Goal: Task Accomplishment & Management: Use online tool/utility

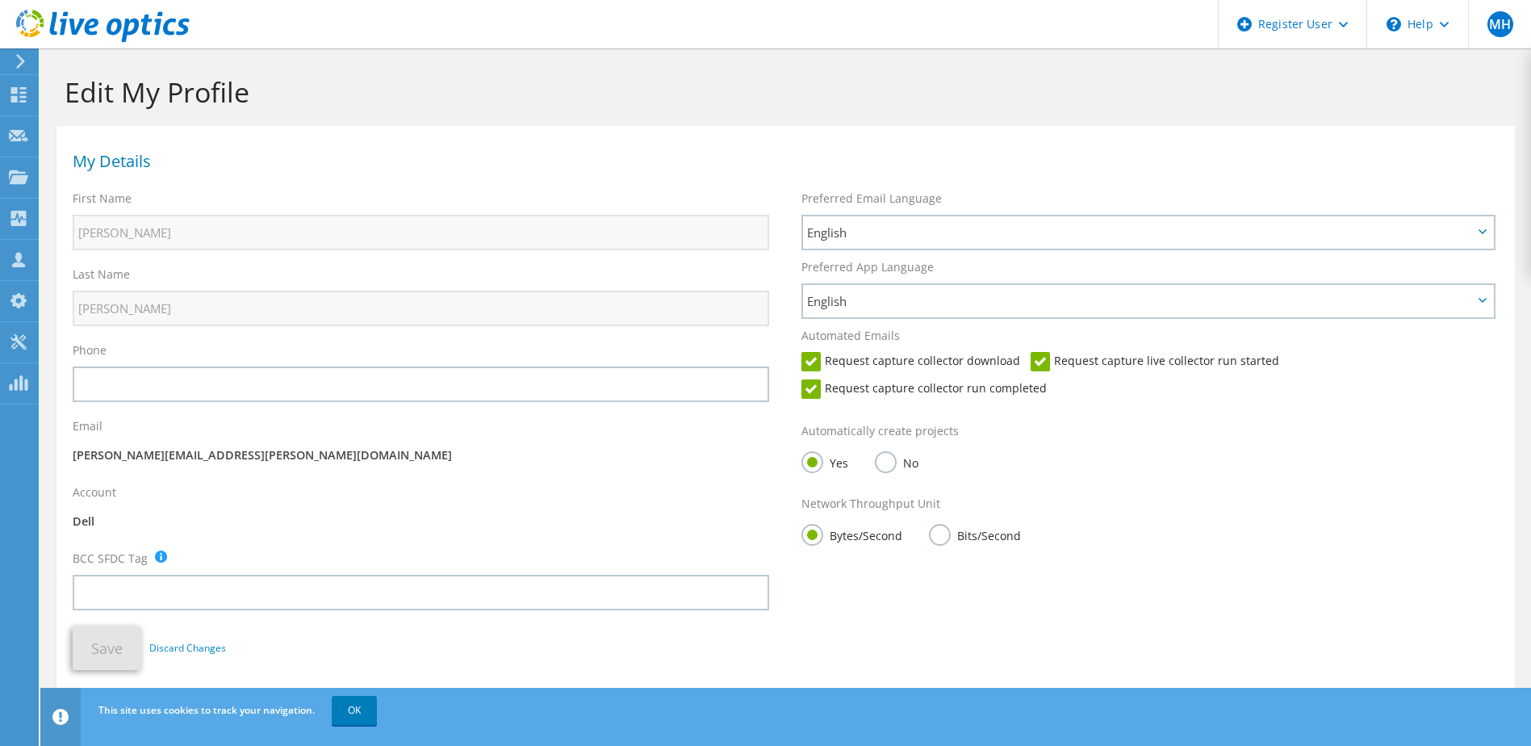
click at [71, 21] on icon at bounding box center [103, 26] width 174 height 33
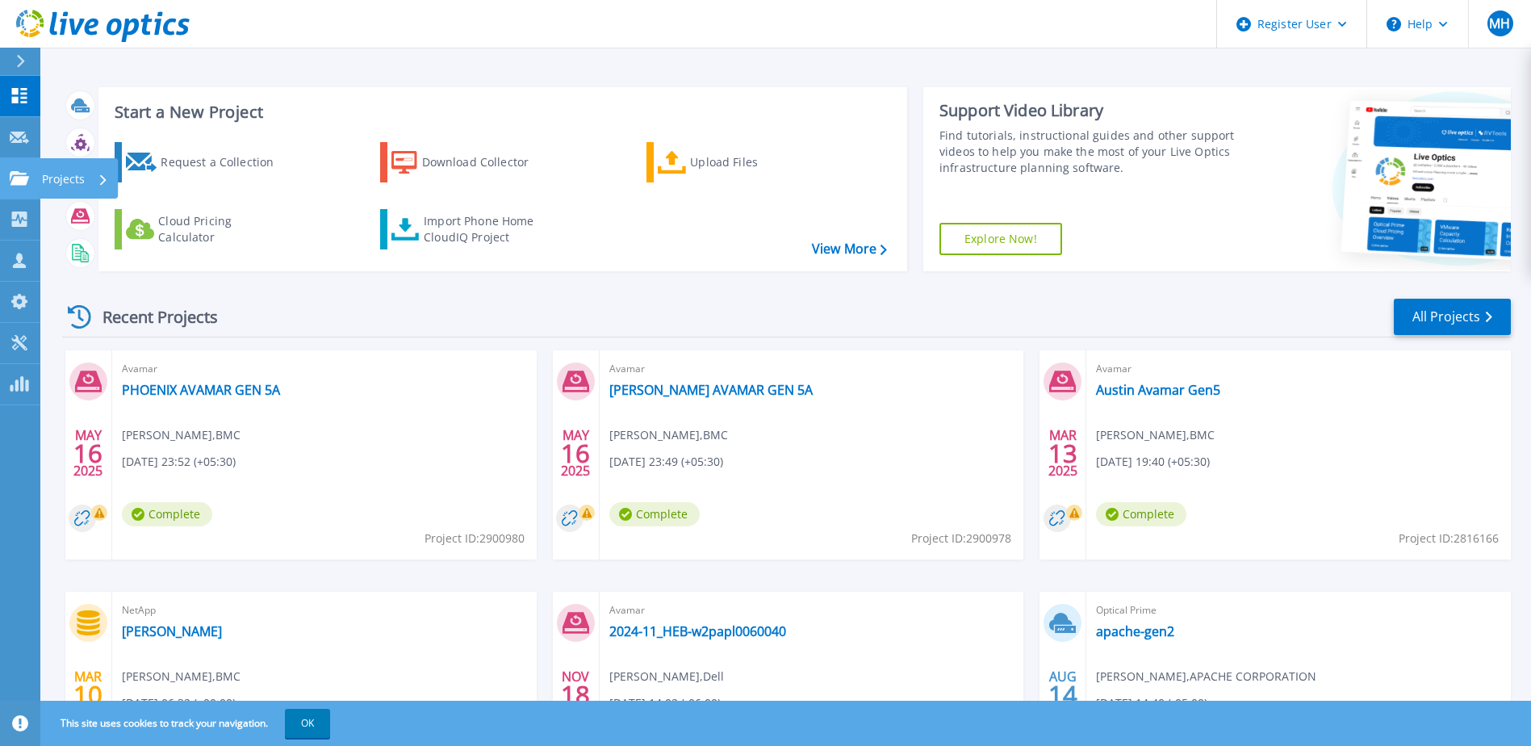
click at [57, 177] on p "Projects" at bounding box center [63, 179] width 43 height 42
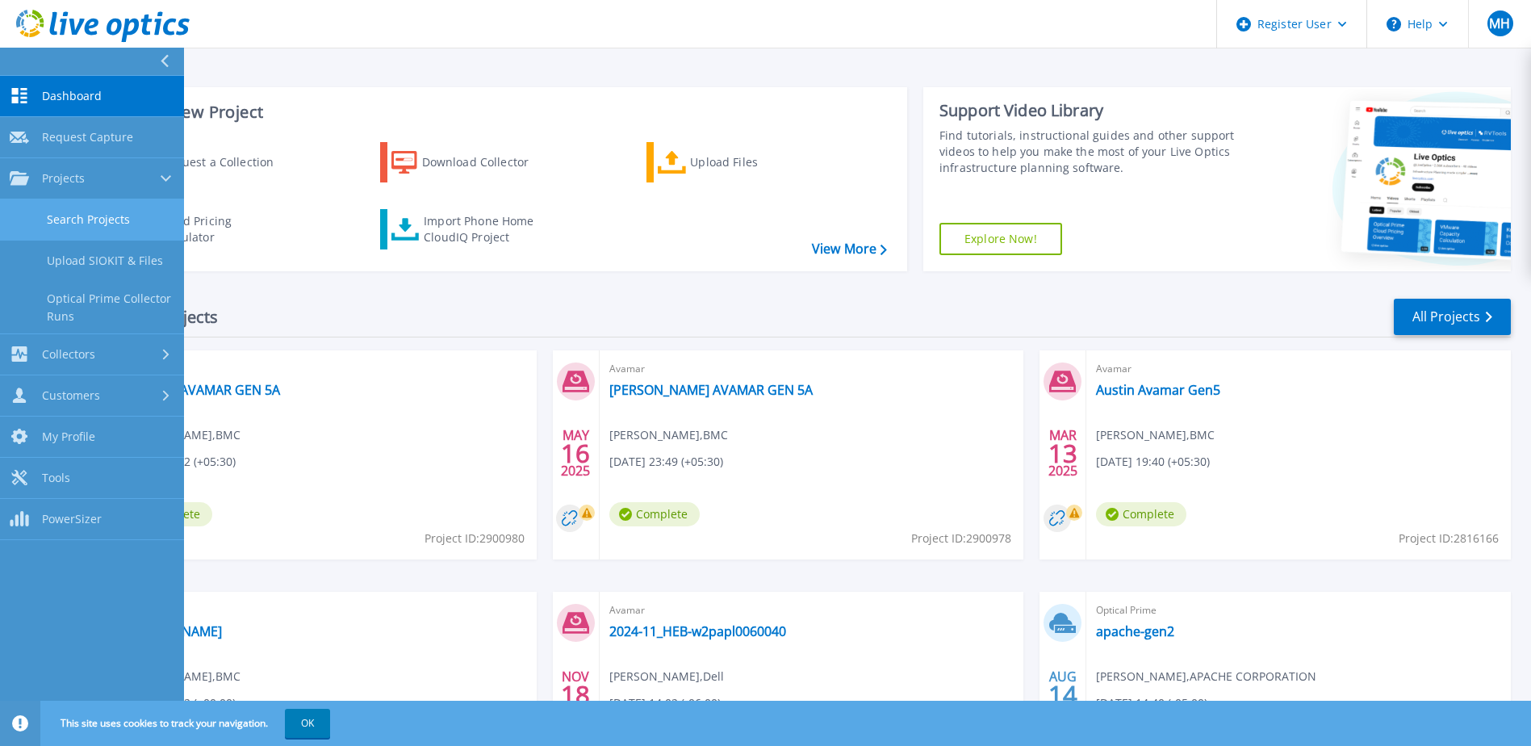
click at [111, 224] on link "Search Projects" at bounding box center [92, 219] width 184 height 41
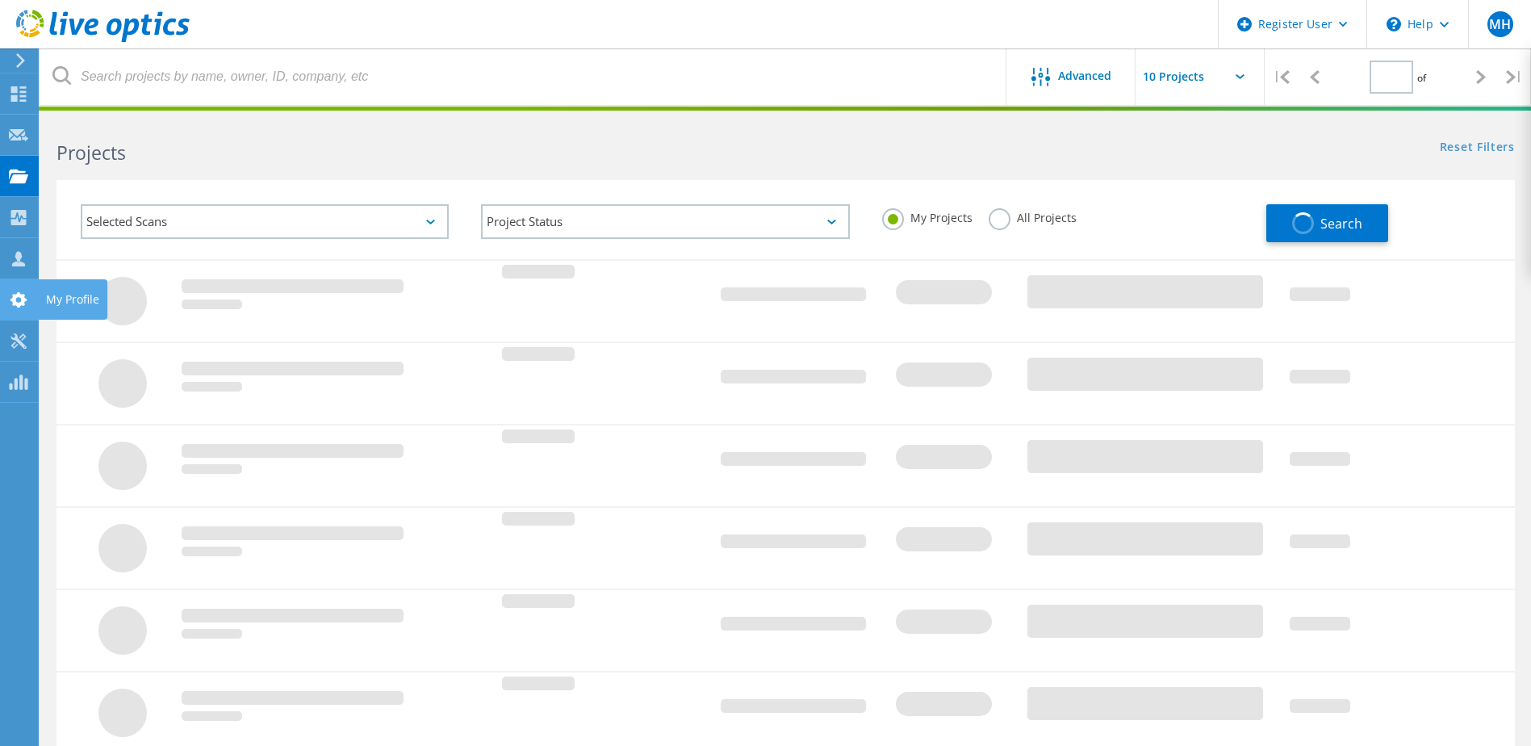
type input "1"
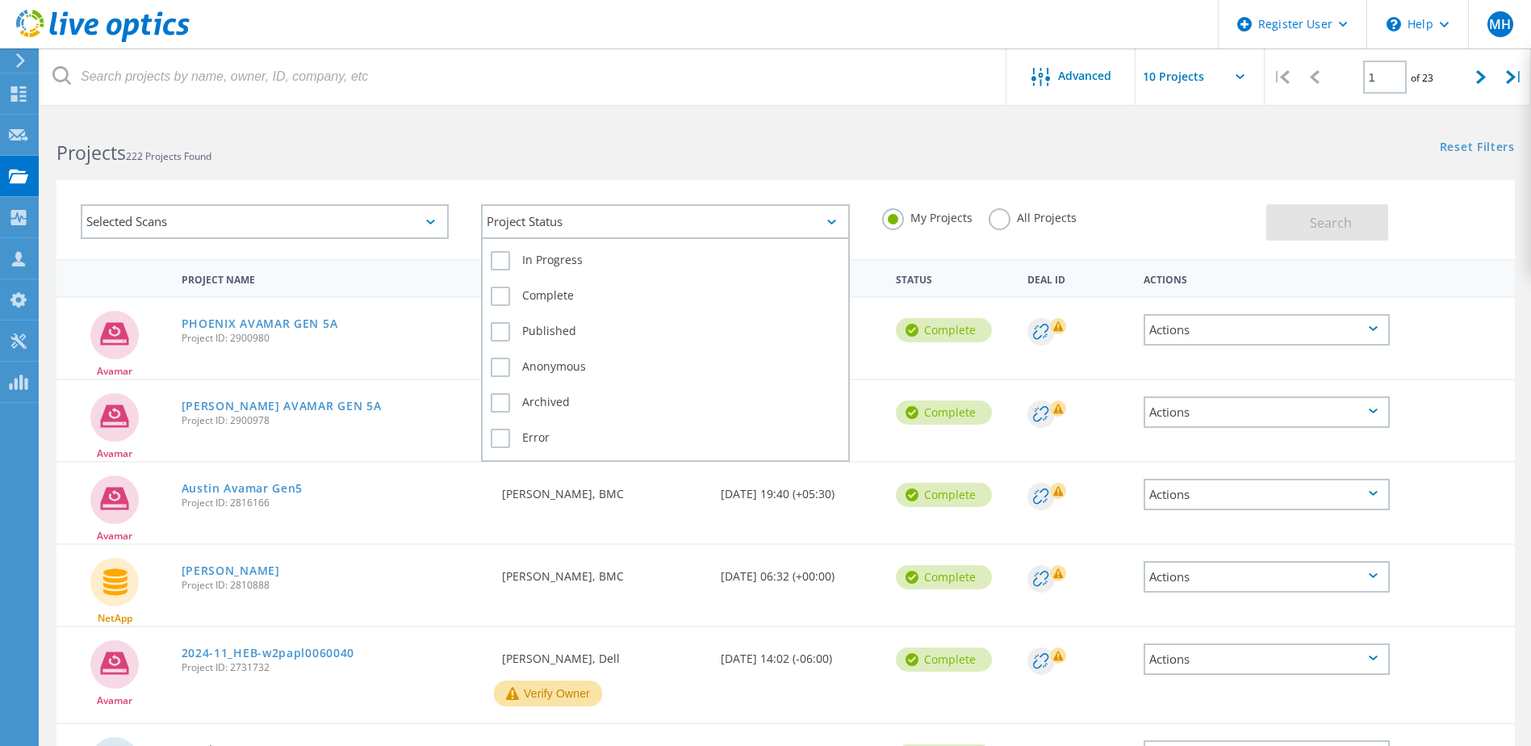
click at [564, 228] on div "Project Status" at bounding box center [665, 221] width 368 height 35
click at [506, 265] on label "In Progress" at bounding box center [665, 260] width 349 height 19
click at [0, 0] on input "In Progress" at bounding box center [0, 0] width 0 height 0
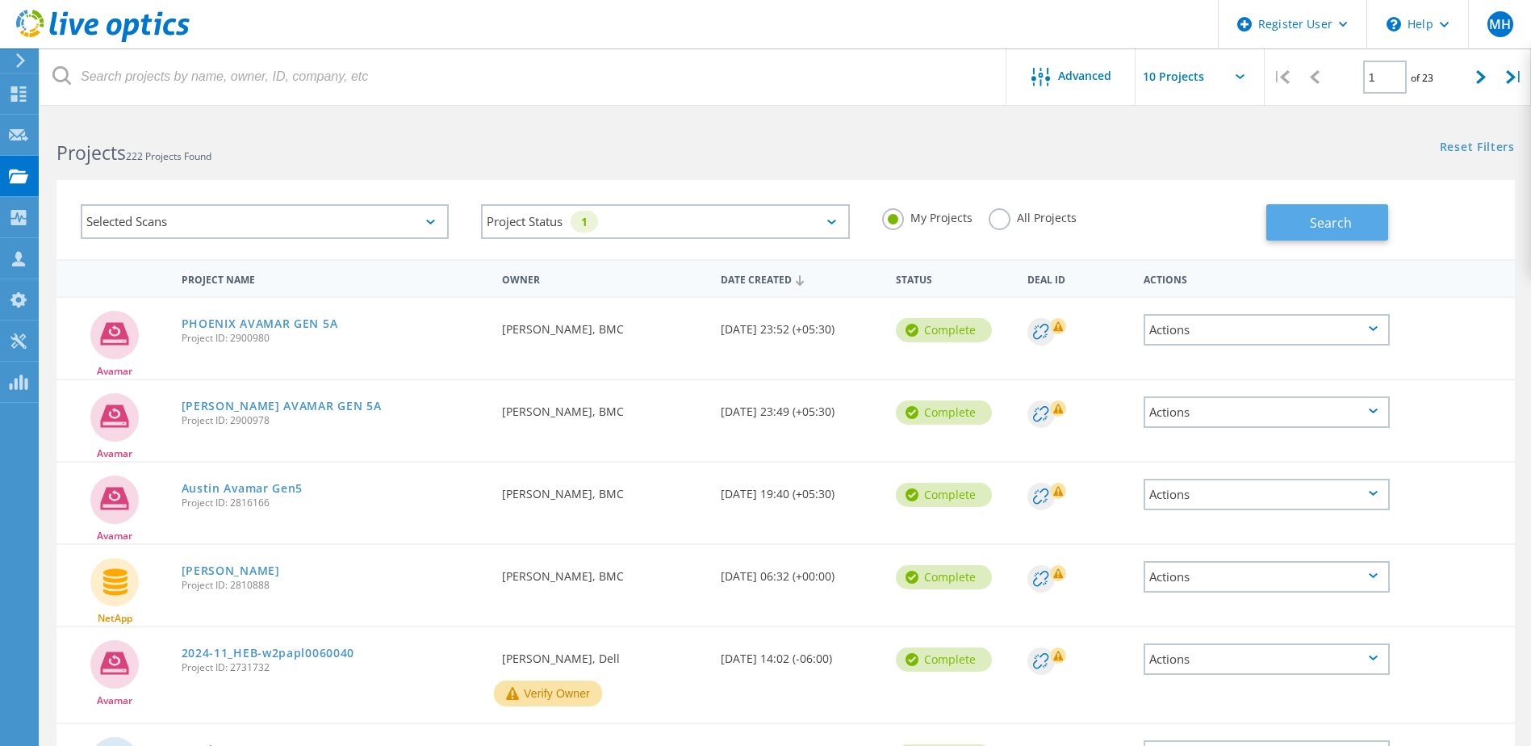
click at [1322, 224] on span "Search" at bounding box center [1331, 223] width 42 height 18
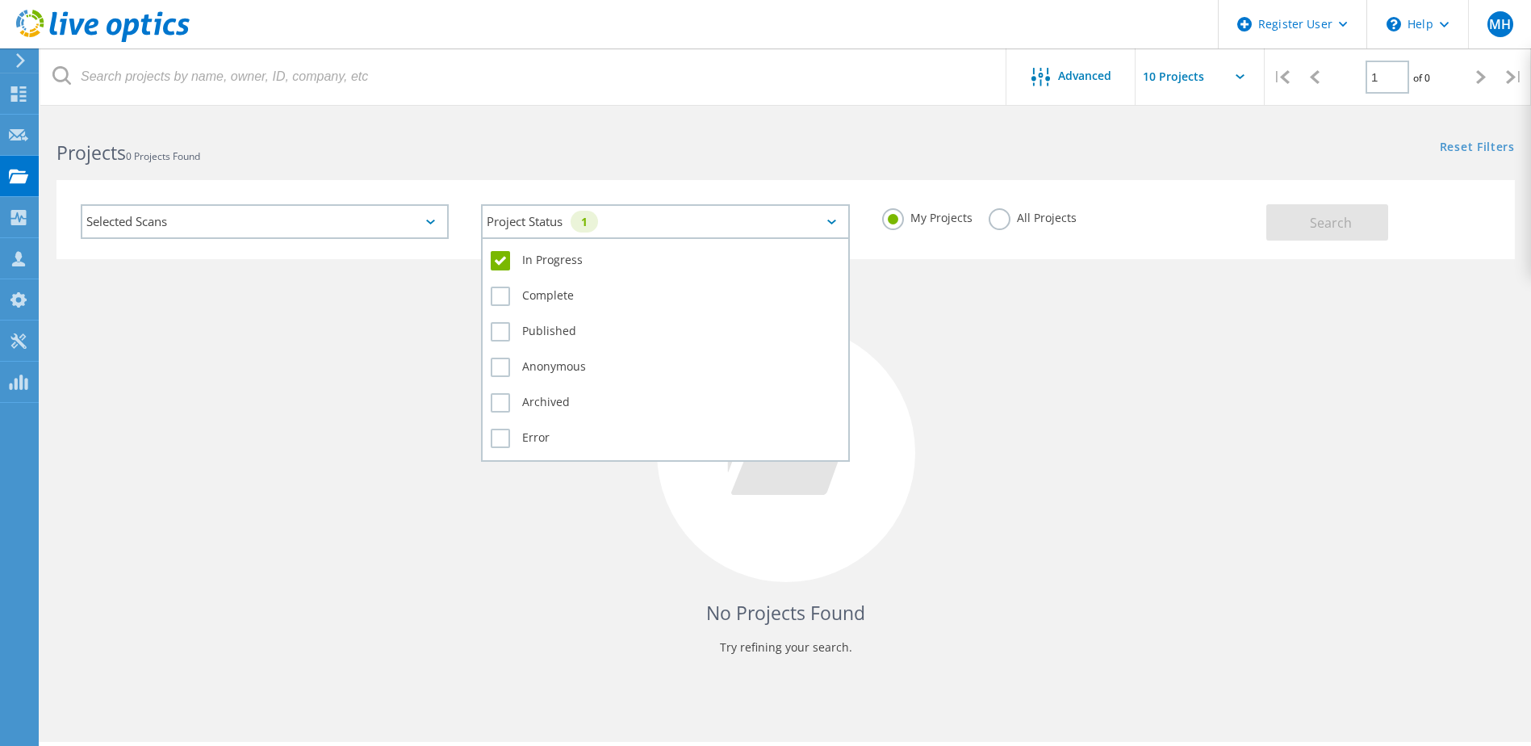
click at [752, 222] on div "Project Status 1" at bounding box center [665, 221] width 368 height 35
click at [504, 295] on label "Complete" at bounding box center [665, 296] width 349 height 19
click at [0, 0] on input "Complete" at bounding box center [0, 0] width 0 height 0
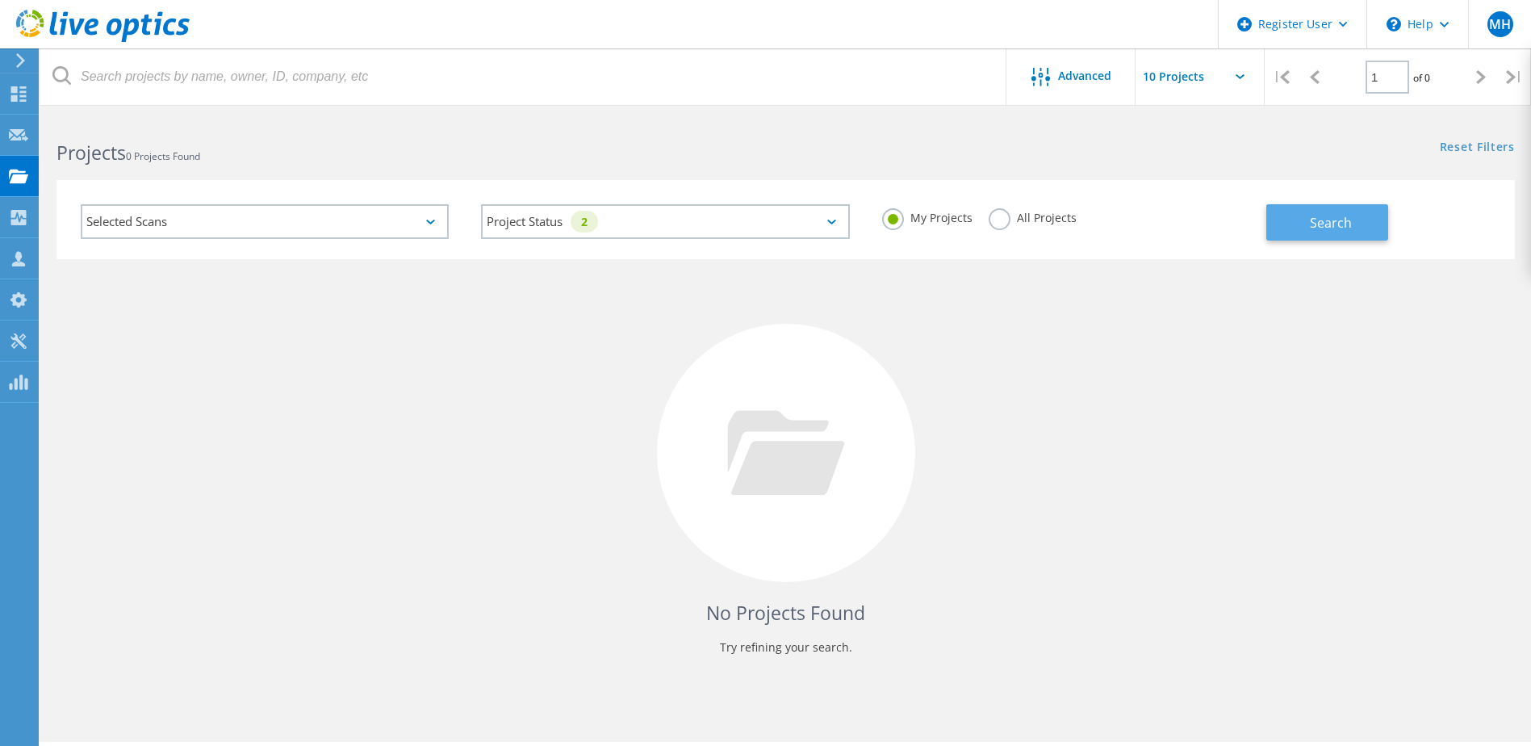
click at [1329, 222] on span "Search" at bounding box center [1331, 223] width 42 height 18
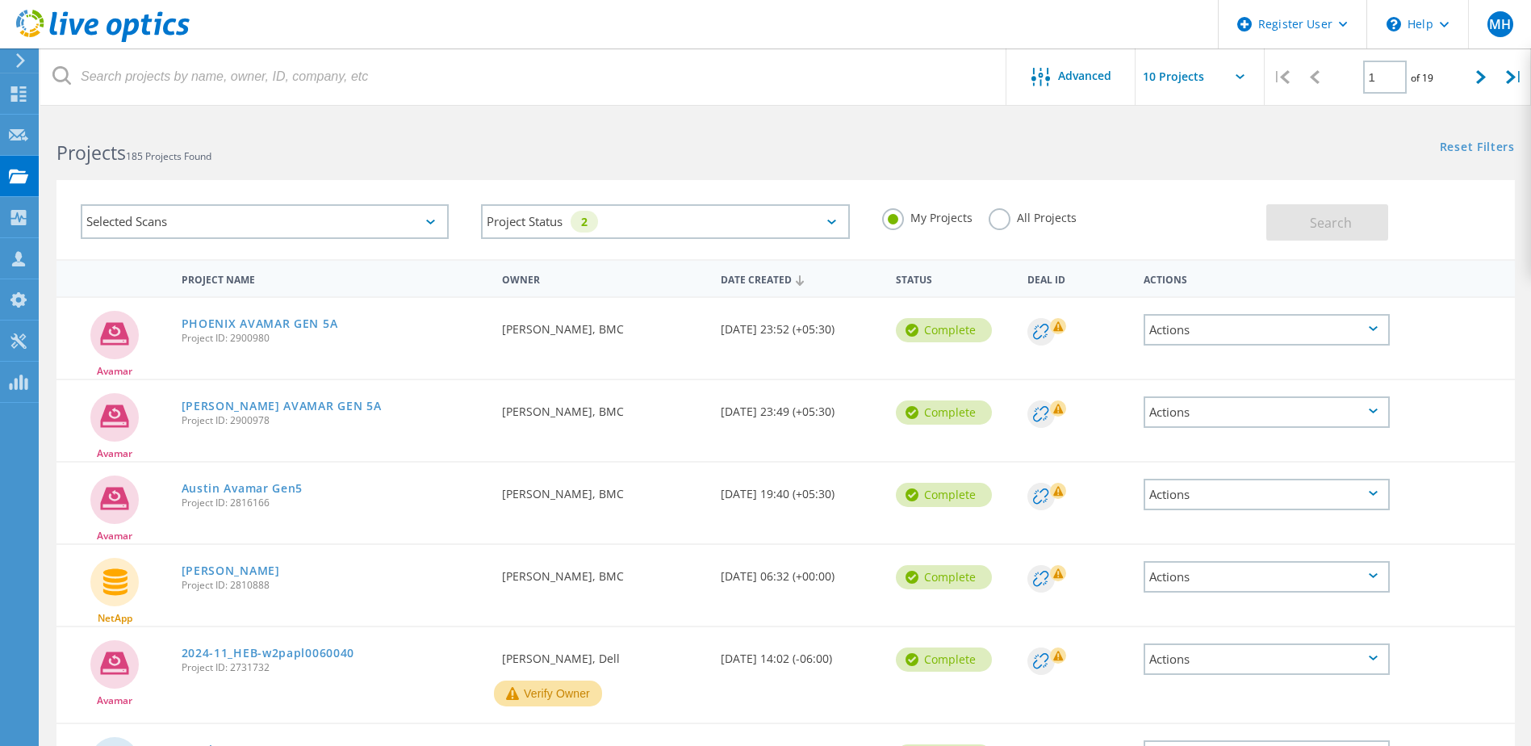
click at [301, 215] on div "Selected Scans" at bounding box center [265, 221] width 368 height 35
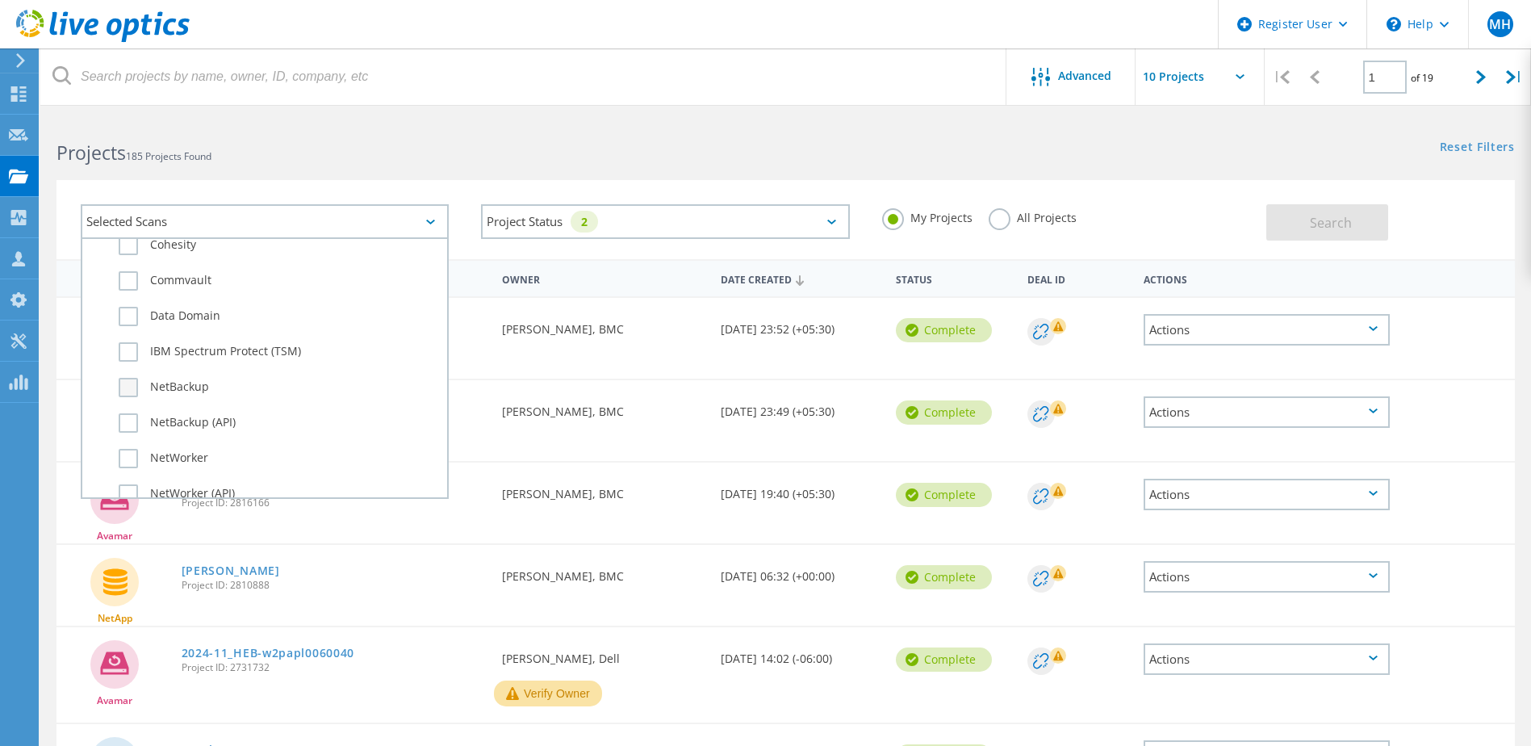
scroll to position [969, 0]
click at [121, 458] on label "NetWorker" at bounding box center [279, 457] width 320 height 19
click at [0, 0] on input "NetWorker" at bounding box center [0, 0] width 0 height 0
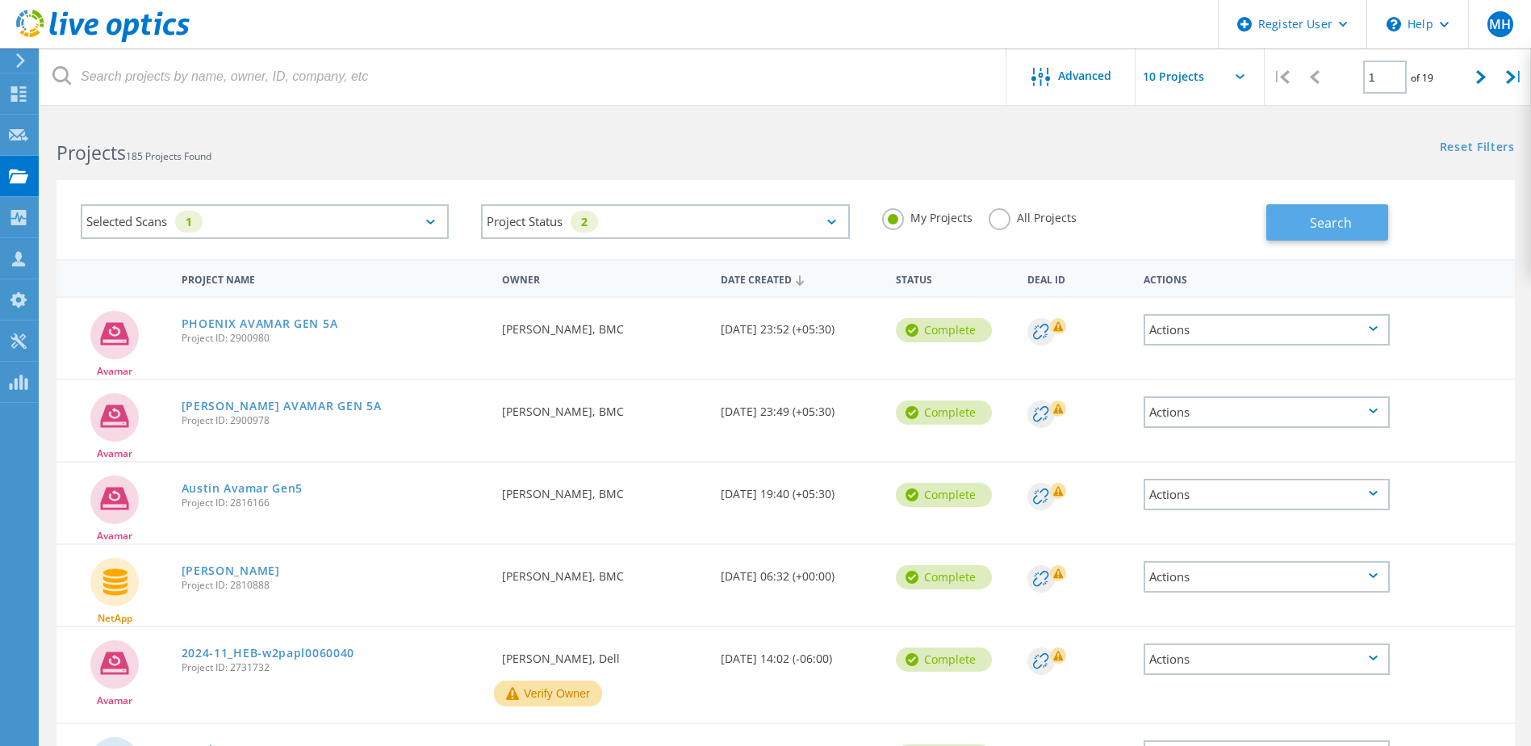
click at [1322, 218] on span "Search" at bounding box center [1331, 223] width 42 height 18
